Goal: Task Accomplishment & Management: Complete application form

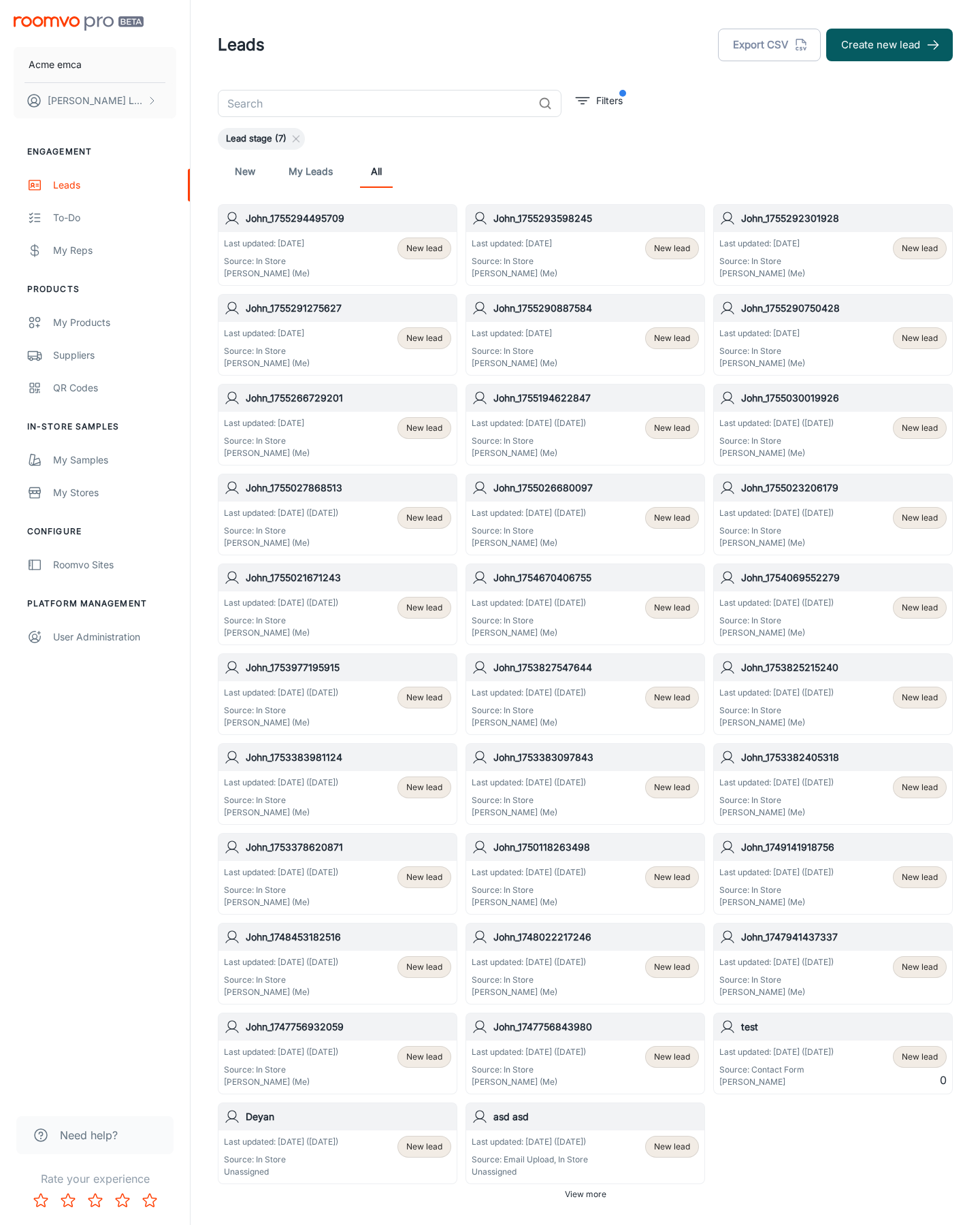
click at [889, 45] on button "Create new lead" at bounding box center [889, 45] width 127 height 33
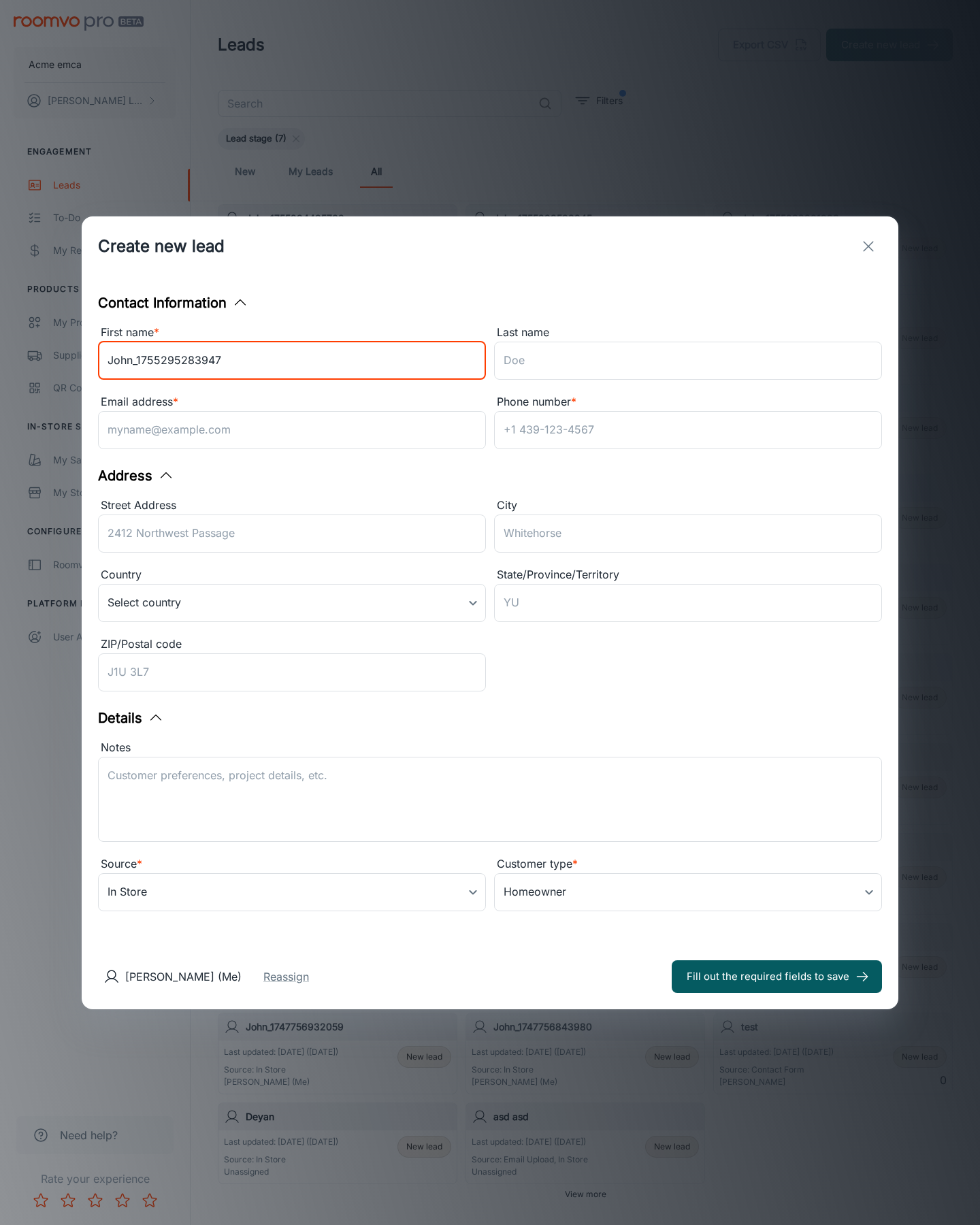
type input "John_1755295283947"
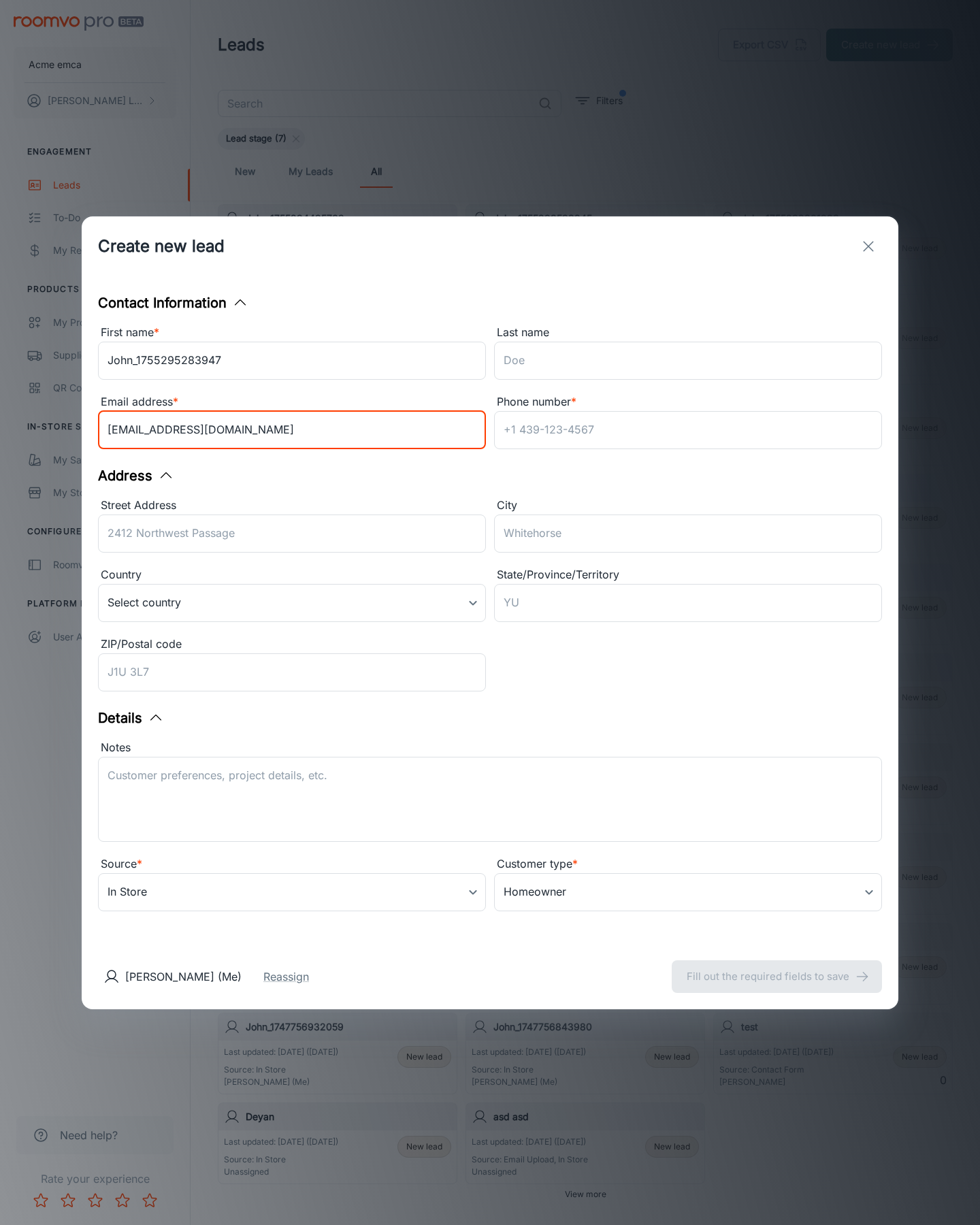
type input "[EMAIL_ADDRESS][DOMAIN_NAME]"
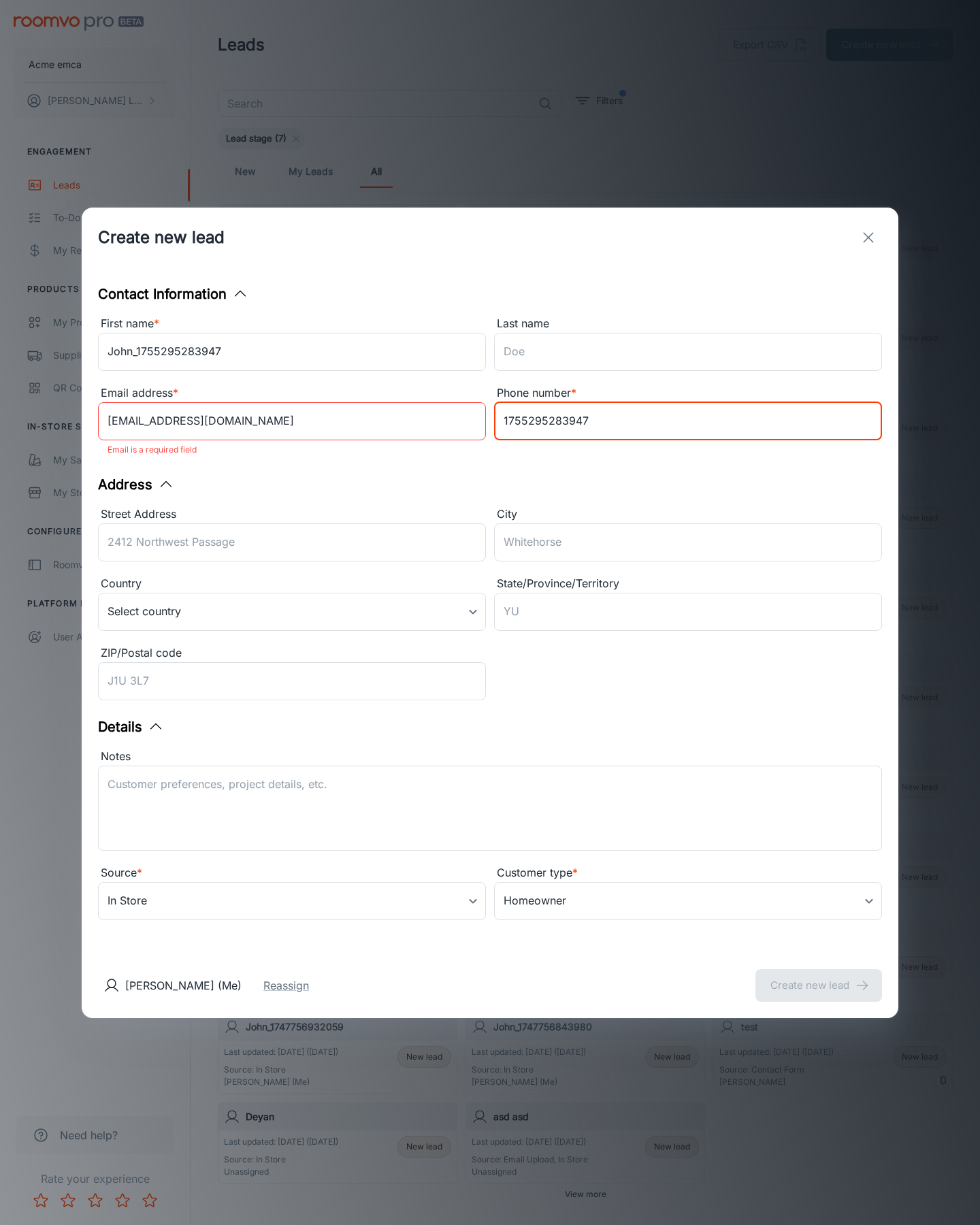
type input "1755295283947"
click at [819, 976] on button "Create new lead" at bounding box center [818, 986] width 127 height 33
